Goal: Find specific page/section: Find specific page/section

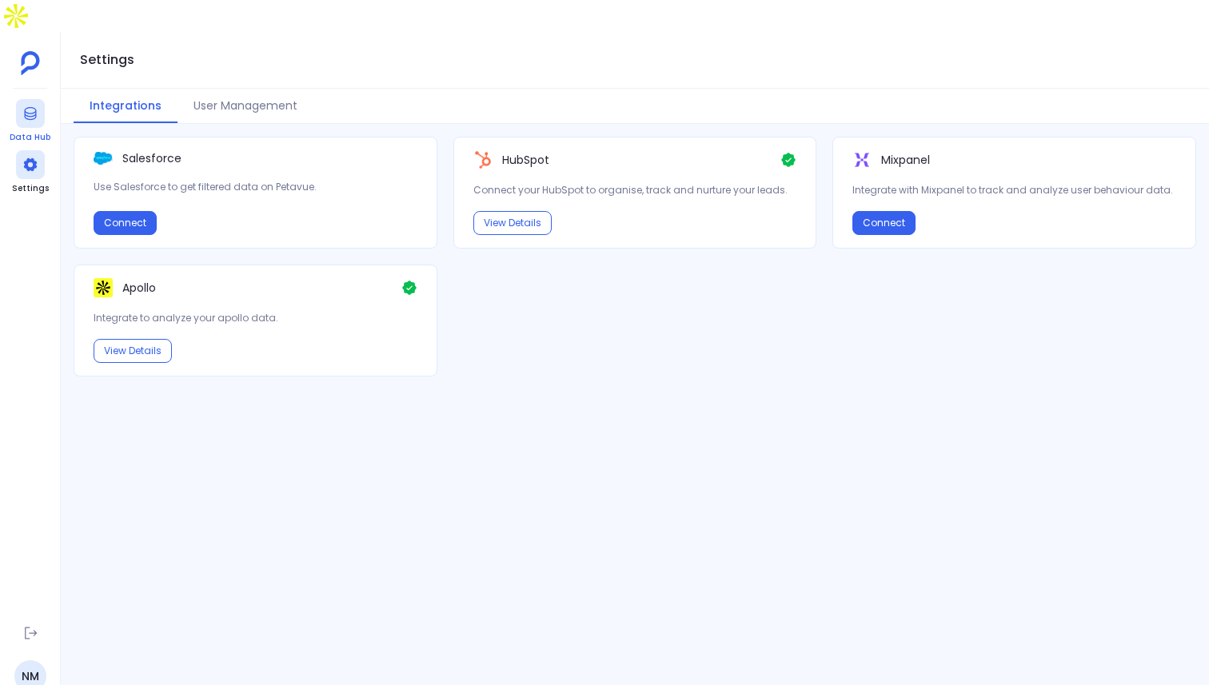
click at [38, 99] on div at bounding box center [30, 113] width 29 height 29
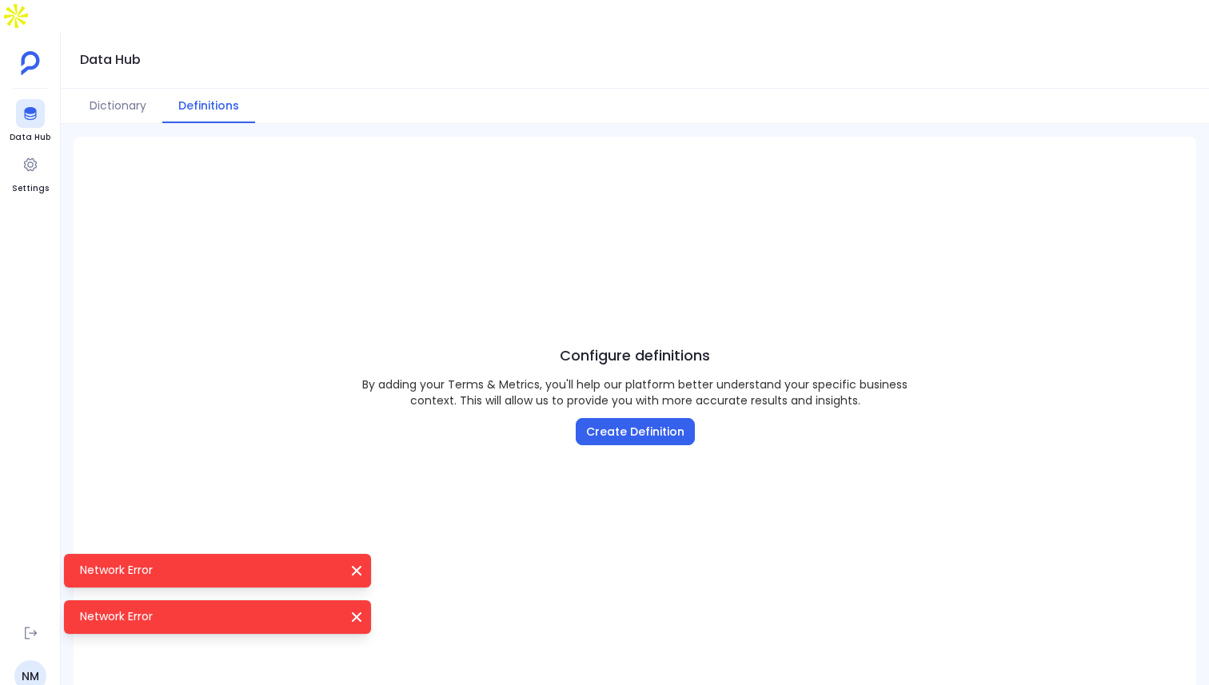
click at [353, 576] on icon "Network Error" at bounding box center [357, 571] width 16 height 16
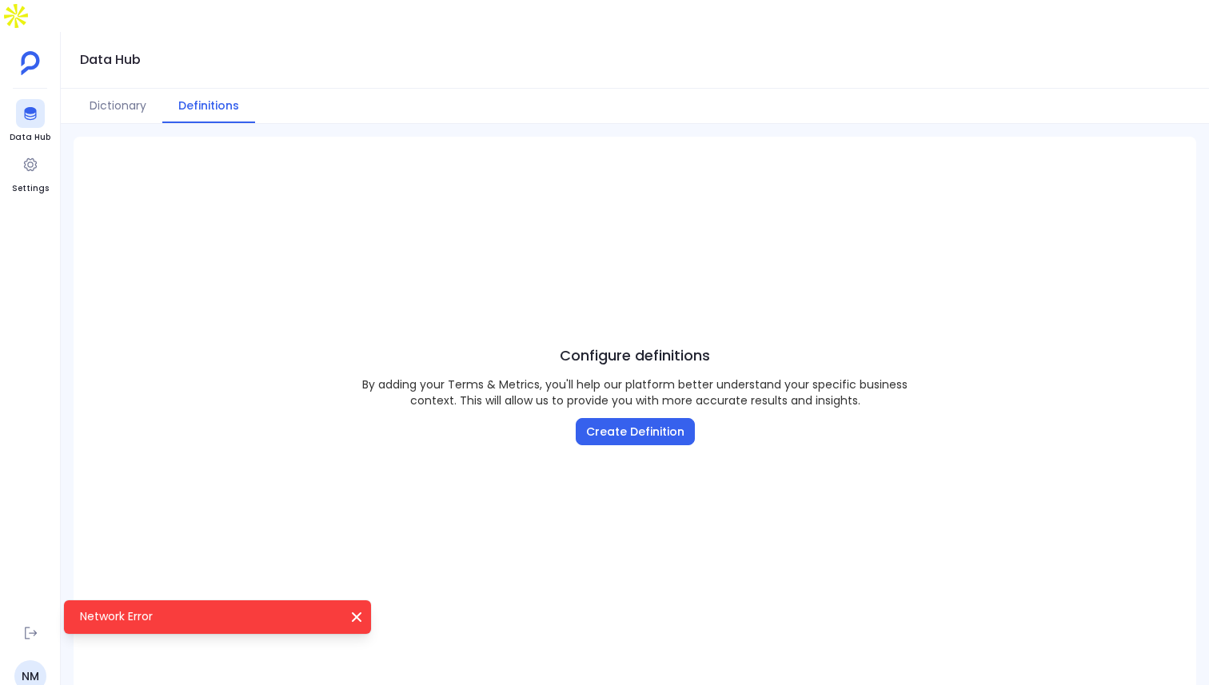
click at [355, 618] on icon "Network Error" at bounding box center [357, 617] width 10 height 10
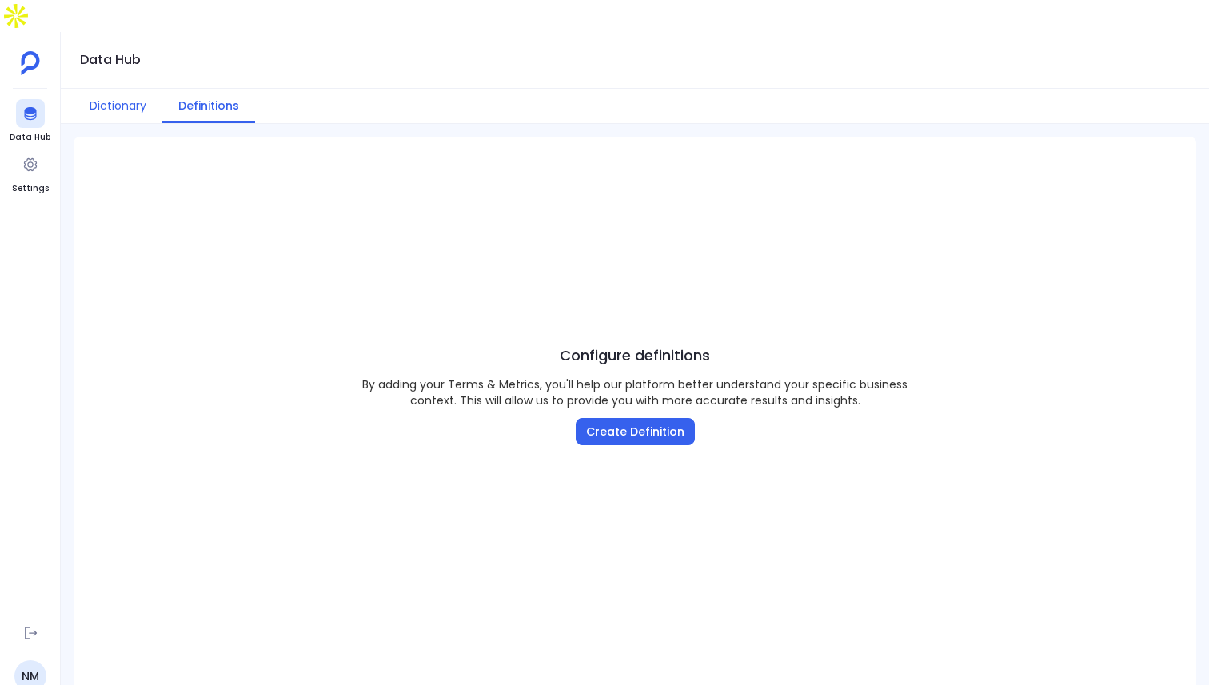
click at [115, 89] on button "Dictionary" at bounding box center [118, 106] width 89 height 34
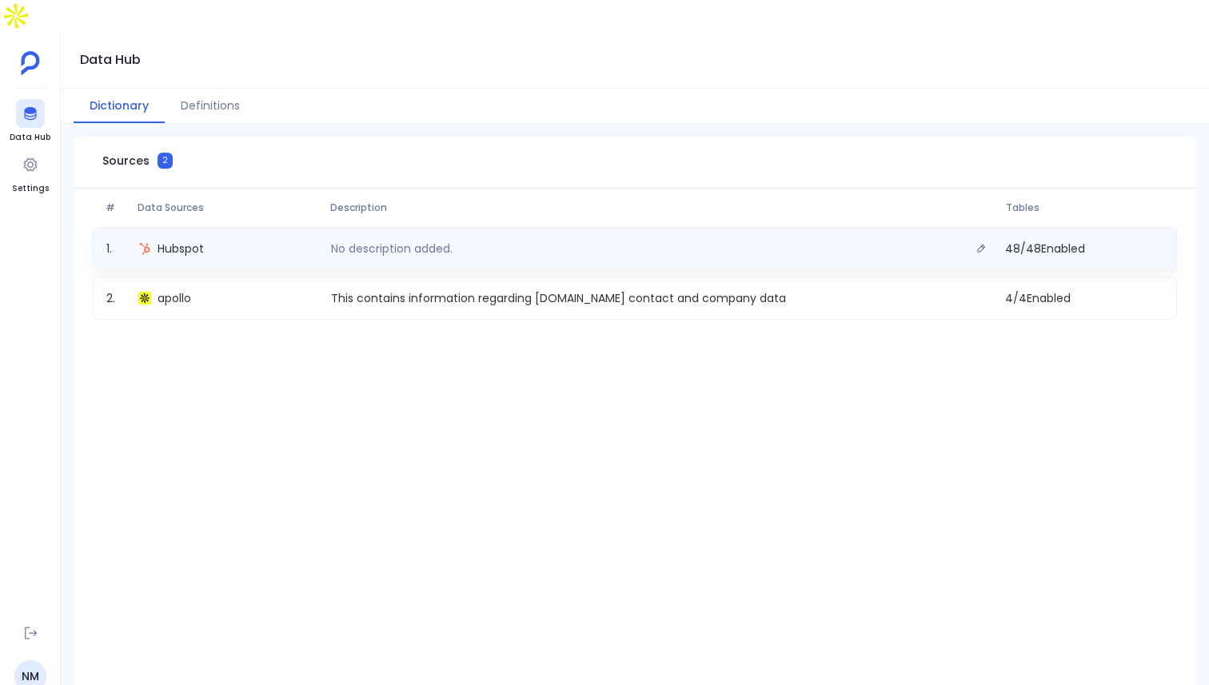
click at [419, 241] on p "No description added." at bounding box center [392, 249] width 134 height 16
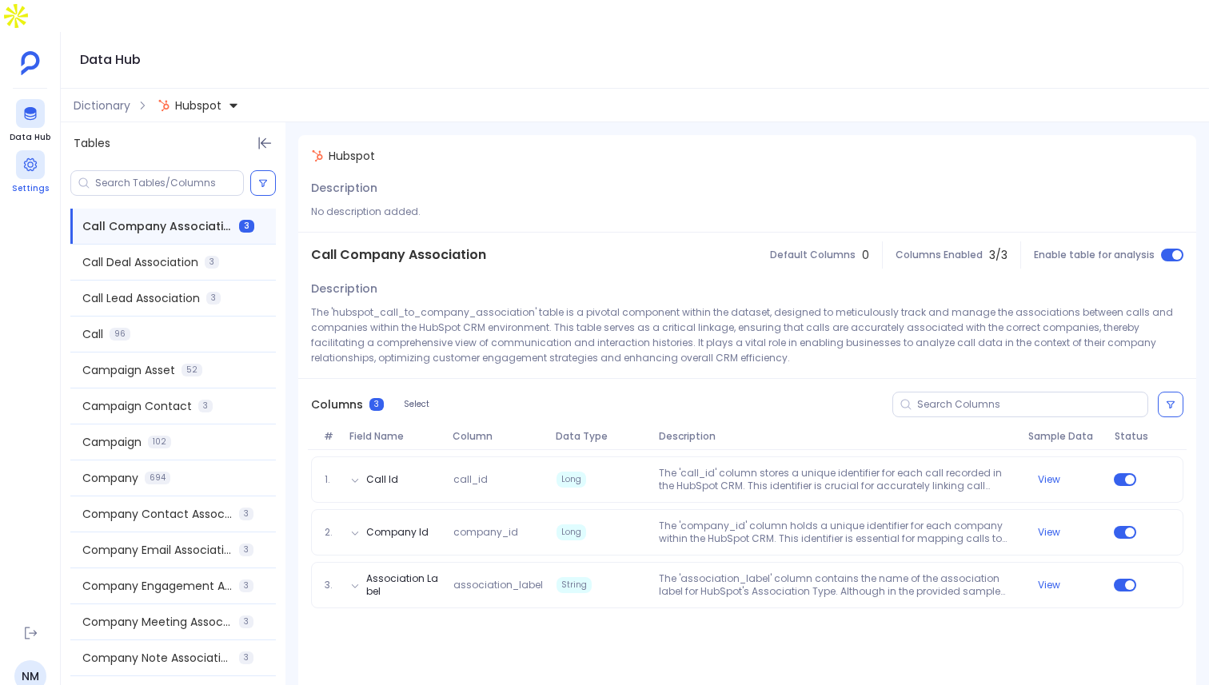
click at [35, 158] on icon at bounding box center [29, 164] width 13 height 13
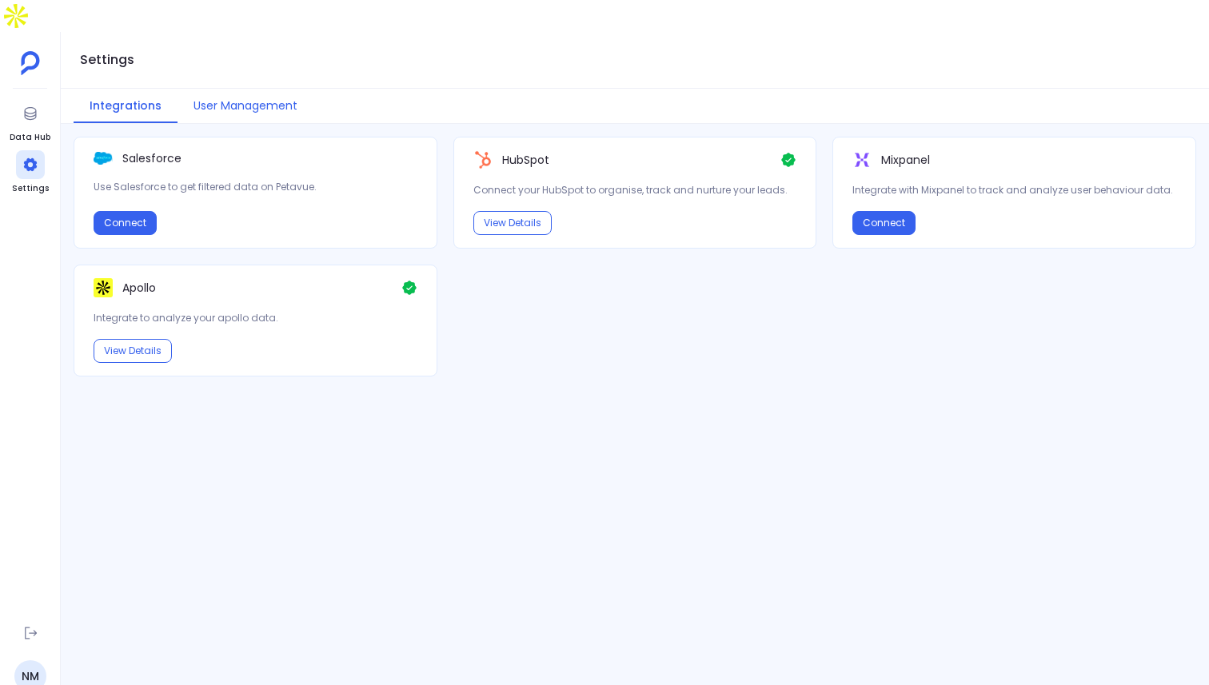
click at [254, 89] on button "User Management" at bounding box center [245, 106] width 136 height 34
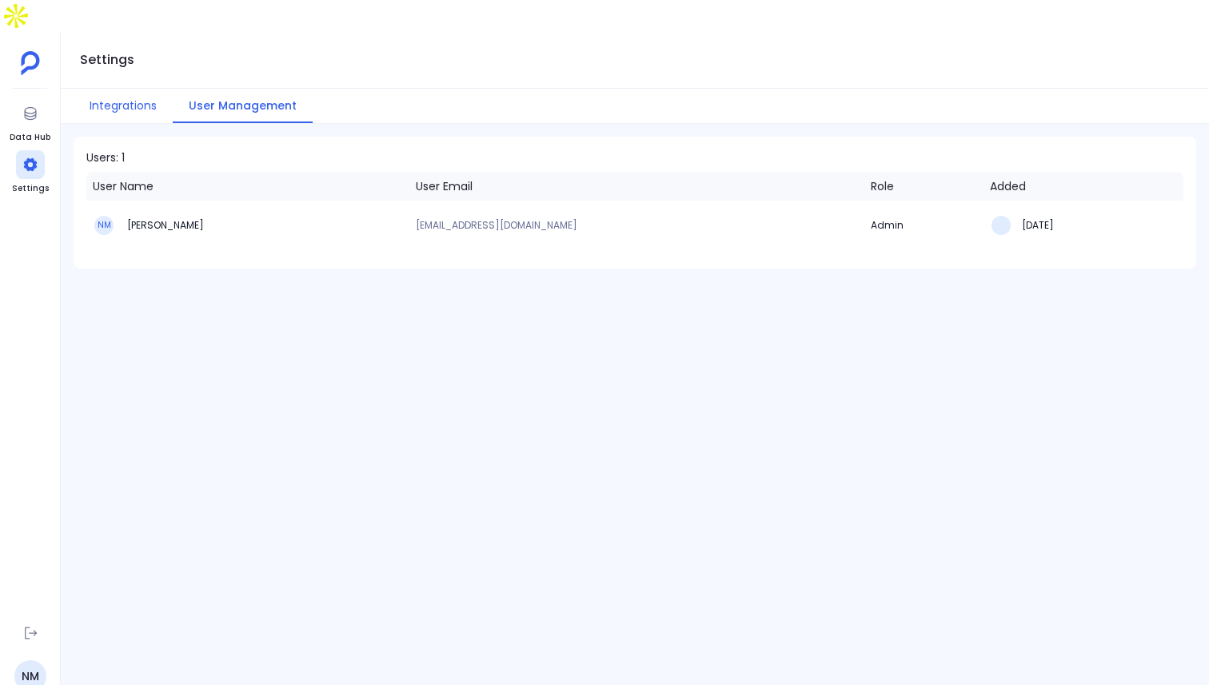
click at [125, 89] on button "Integrations" at bounding box center [123, 106] width 99 height 34
